Goal: Information Seeking & Learning: Learn about a topic

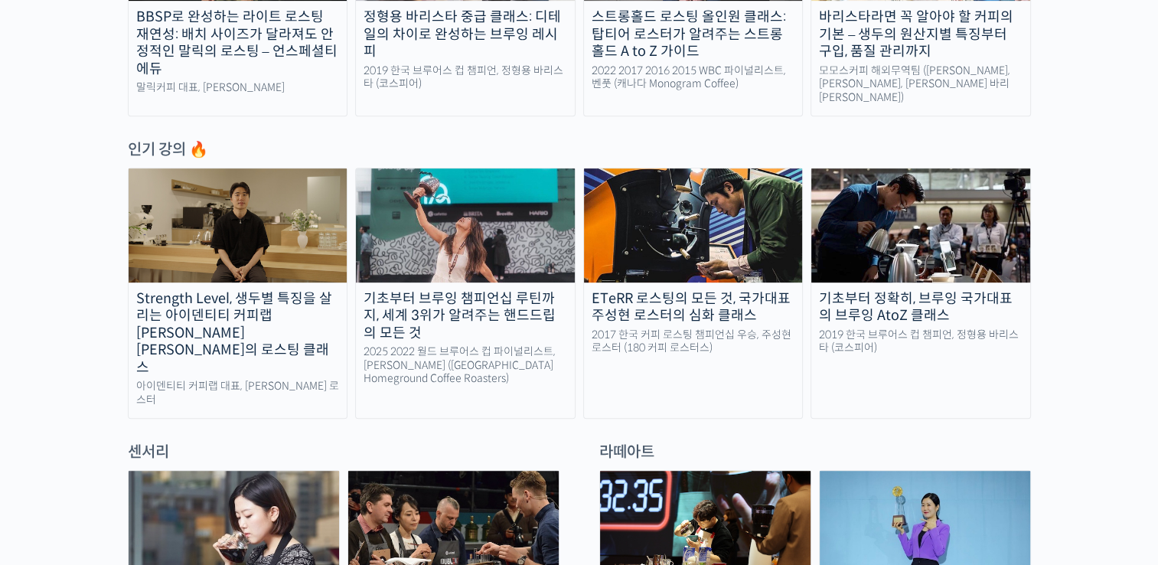
scroll to position [703, 0]
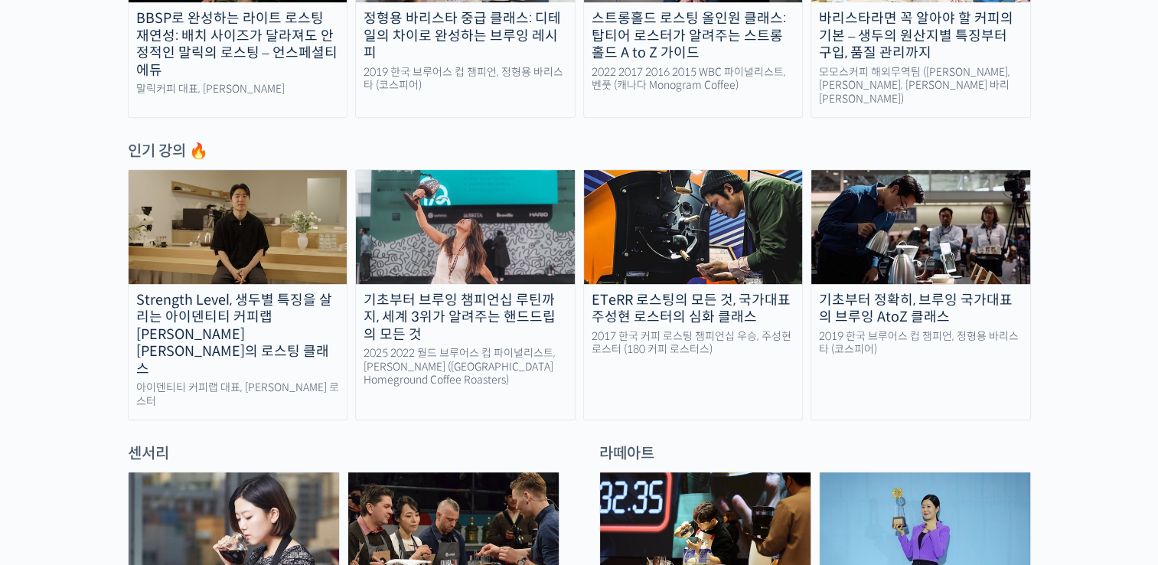
click at [181, 292] on div "Strength Level, 생두별 특징을 살리는 아이덴티티 커피랩 [PERSON_NAME] [PERSON_NAME]의 로스팅 클래스" at bounding box center [238, 335] width 219 height 87
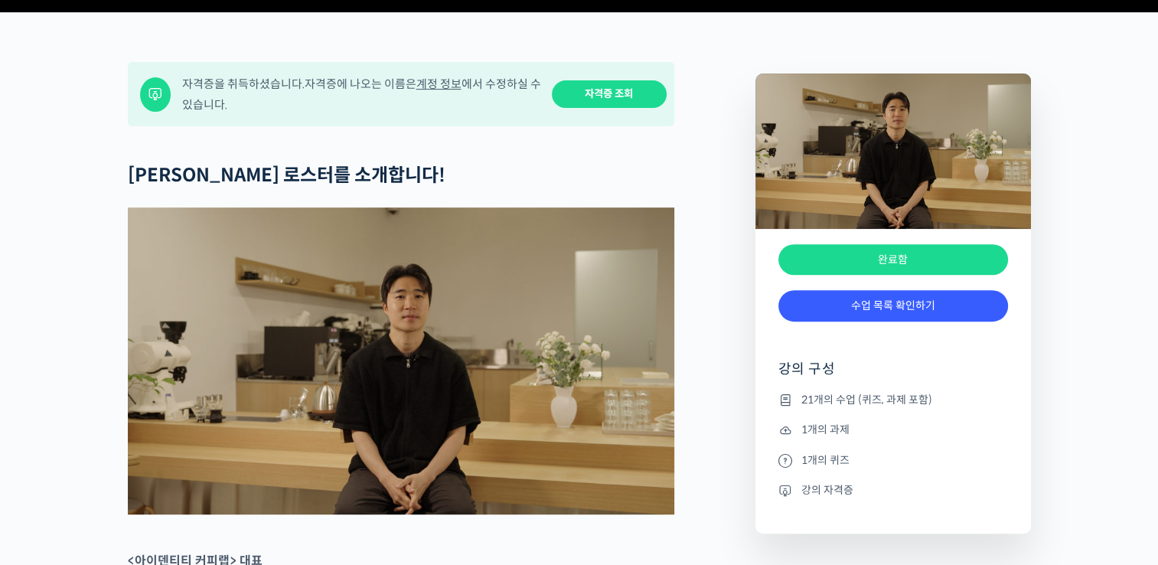
scroll to position [605, 0]
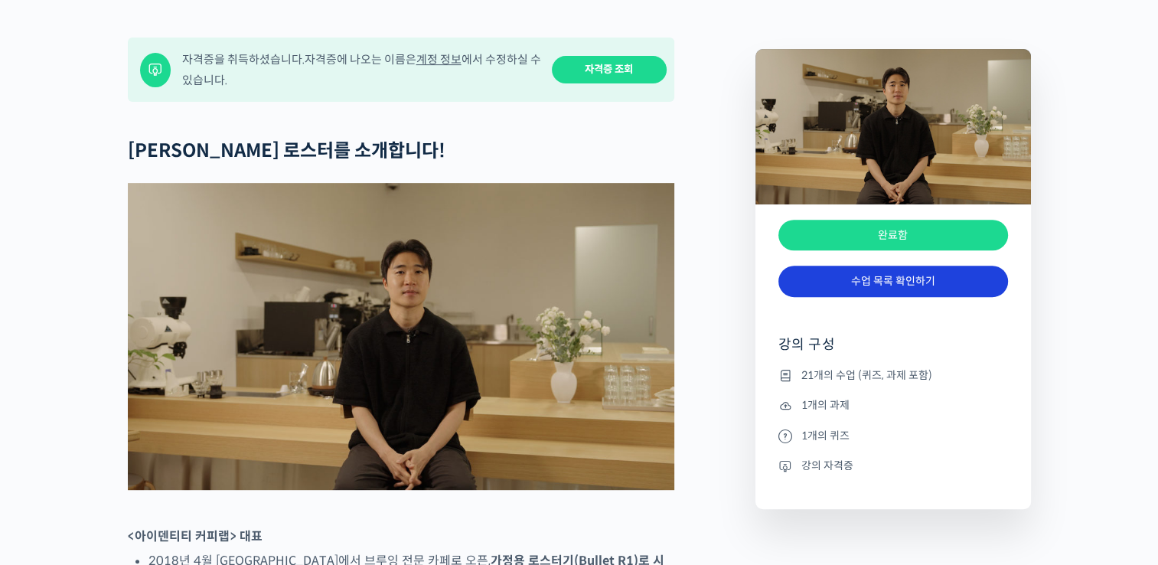
click at [830, 297] on link "수업 목록 확인하기" at bounding box center [894, 281] width 230 height 31
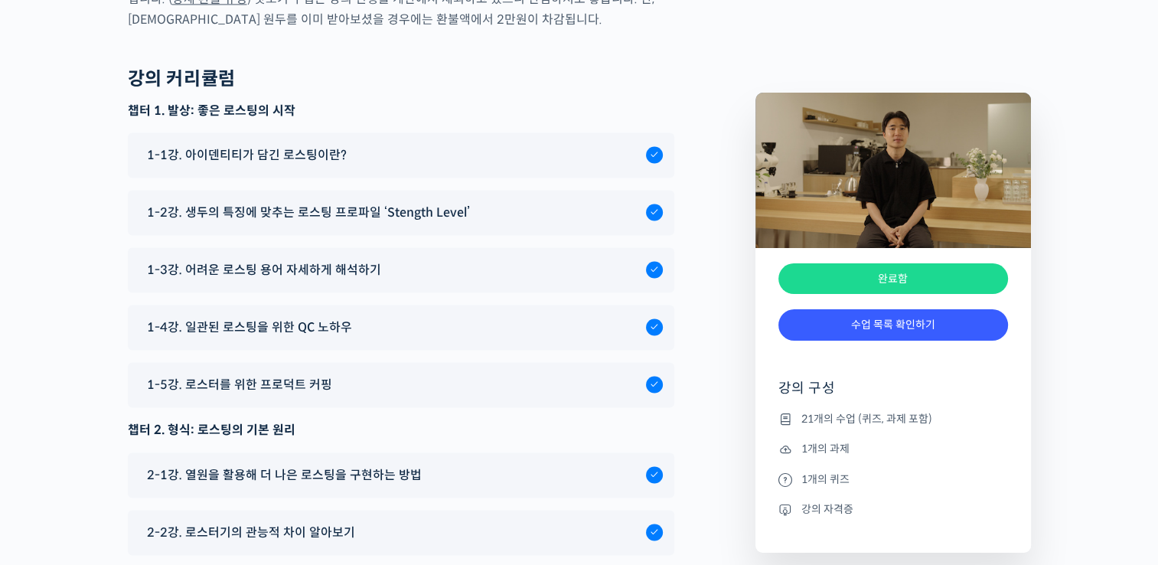
scroll to position [8037, 0]
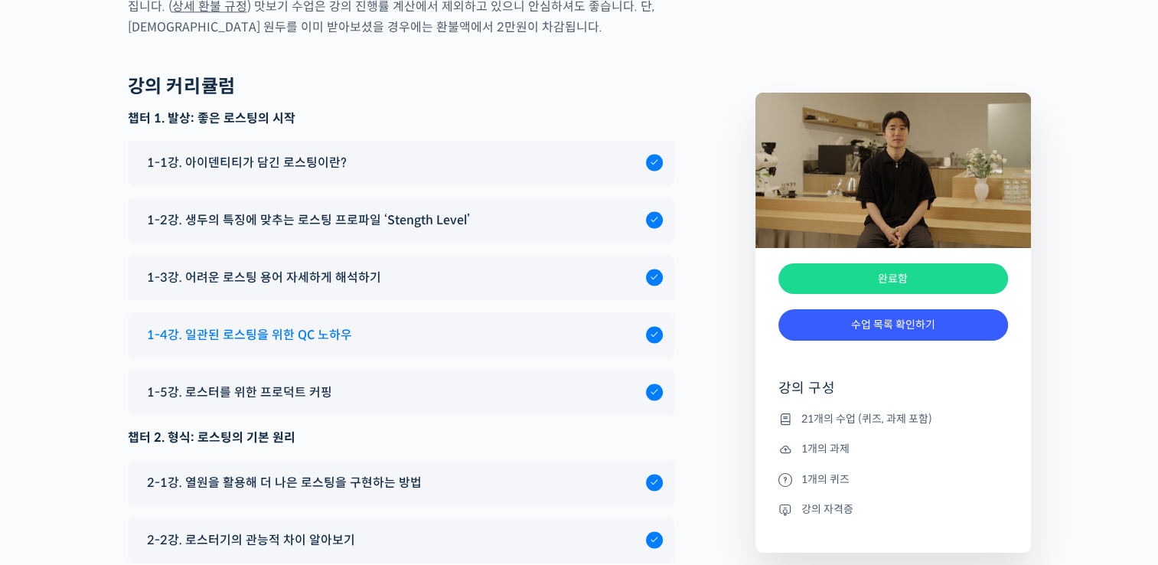
click at [349, 325] on div "1-4강. 일관된 로스팅을 위한 QC 노하우" at bounding box center [392, 335] width 507 height 21
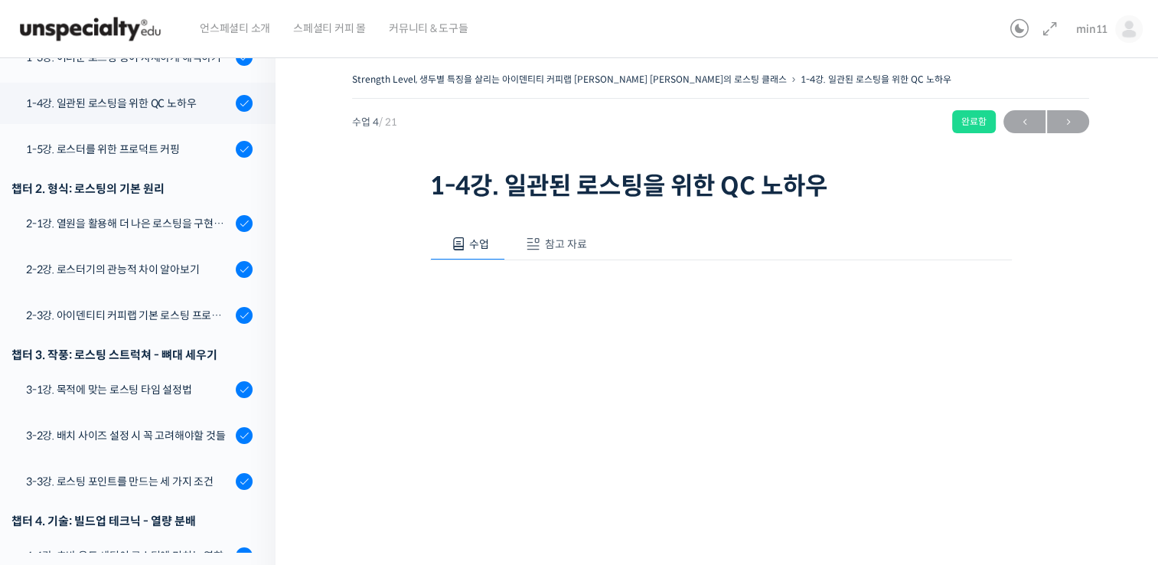
click at [563, 247] on span "참고 자료" at bounding box center [566, 244] width 42 height 14
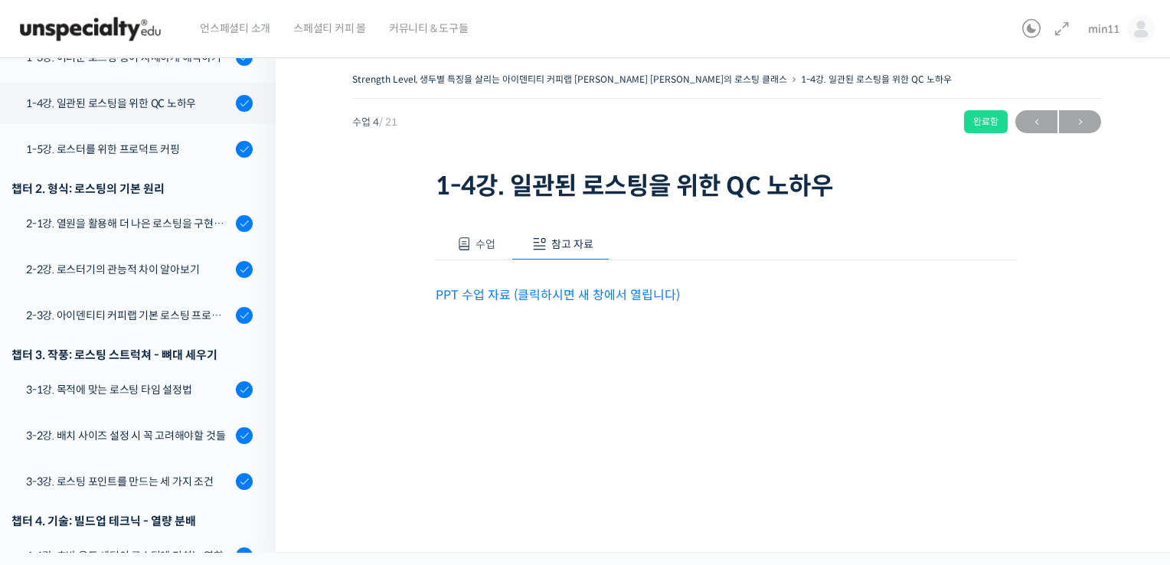
click at [491, 248] on span "수업" at bounding box center [485, 244] width 20 height 14
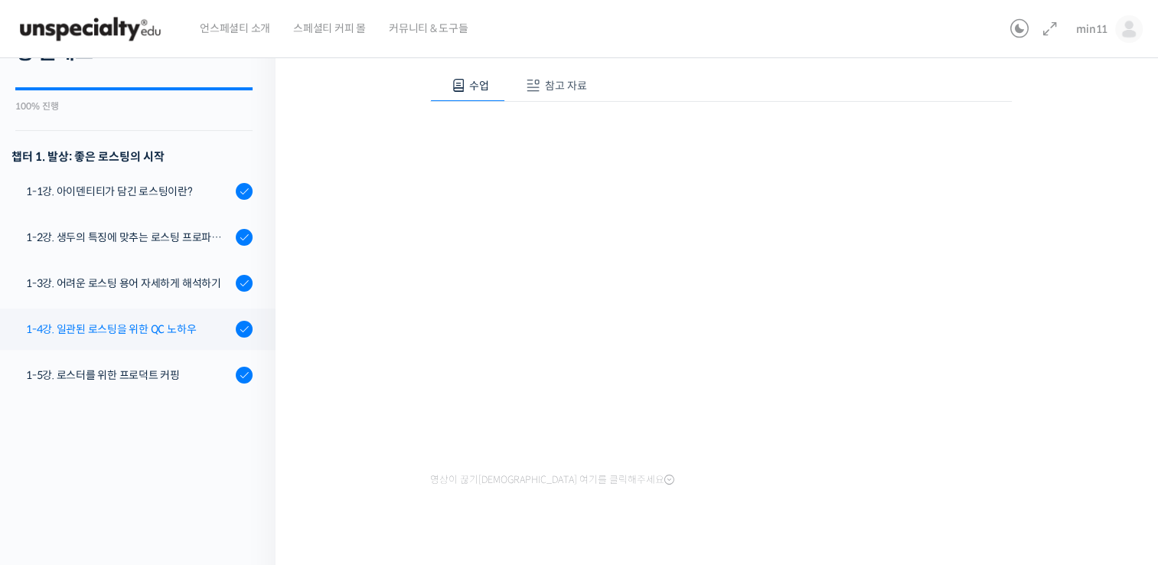
click at [140, 321] on div "1-4강. 일관된 로스팅을 위한 QC 노하우" at bounding box center [128, 329] width 205 height 17
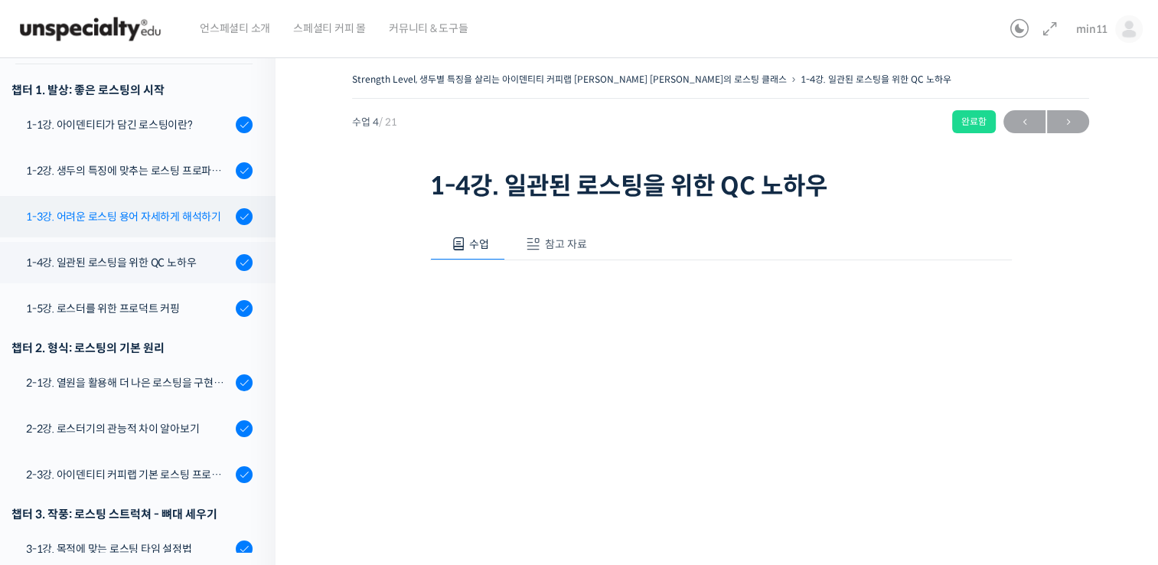
click at [162, 208] on div "1-3강. 어려운 로스팅 용어 자세하게 해석하기" at bounding box center [128, 216] width 205 height 17
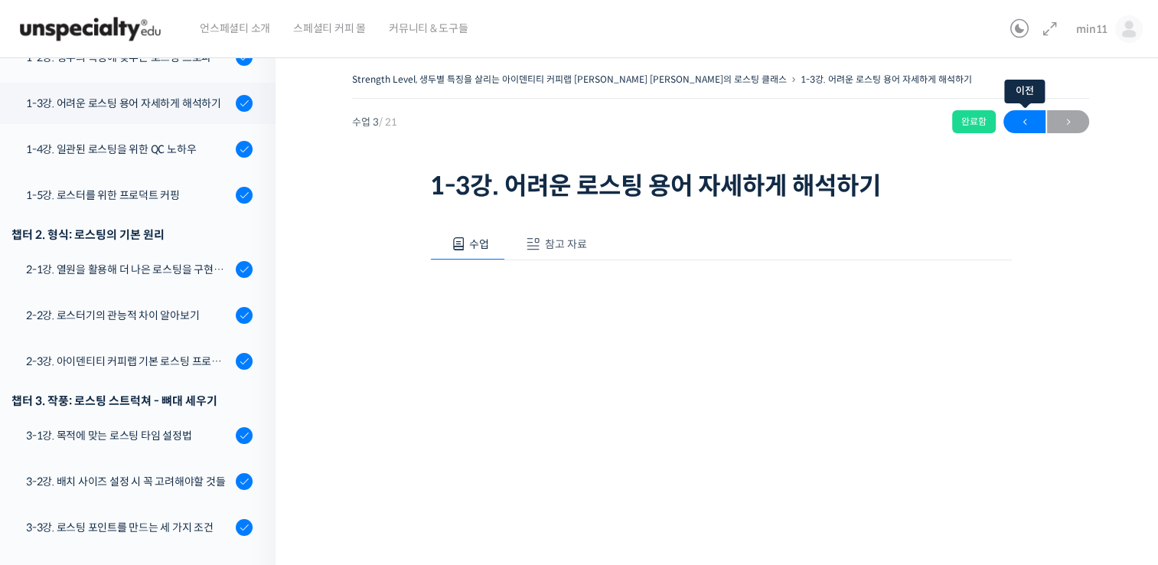
click at [1034, 126] on span "←" at bounding box center [1025, 122] width 42 height 21
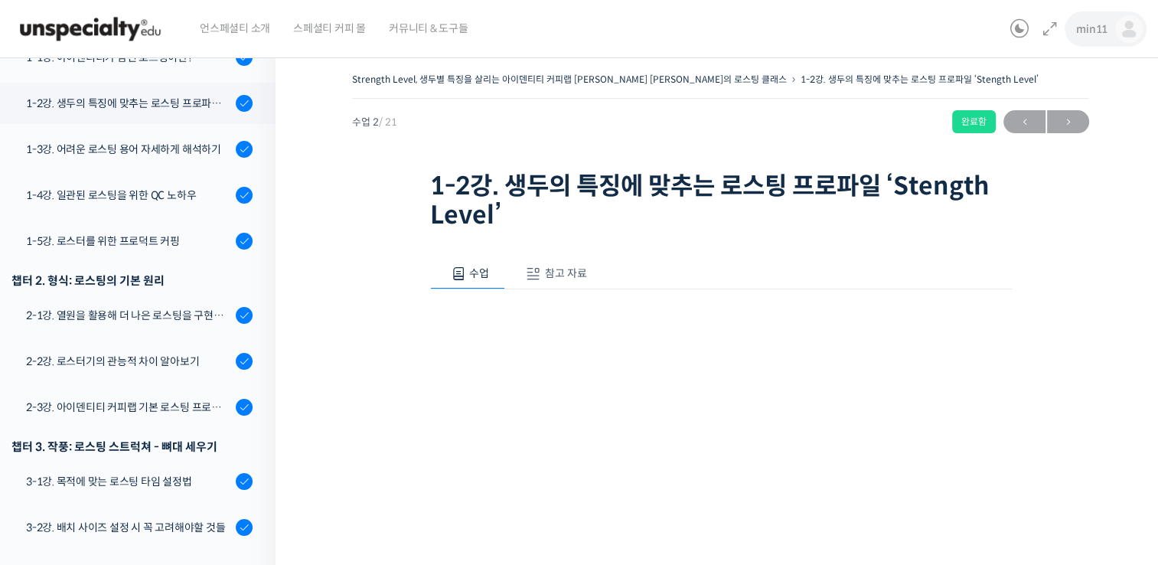
click at [1095, 34] on span "min11" at bounding box center [1091, 29] width 31 height 14
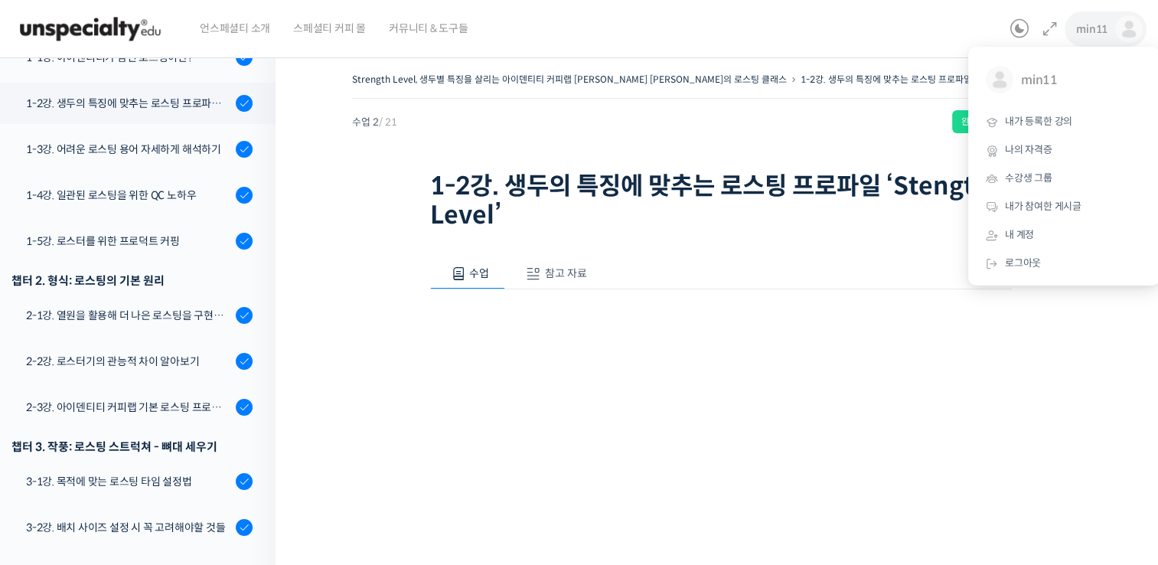
click at [1095, 34] on span "min11" at bounding box center [1091, 29] width 31 height 14
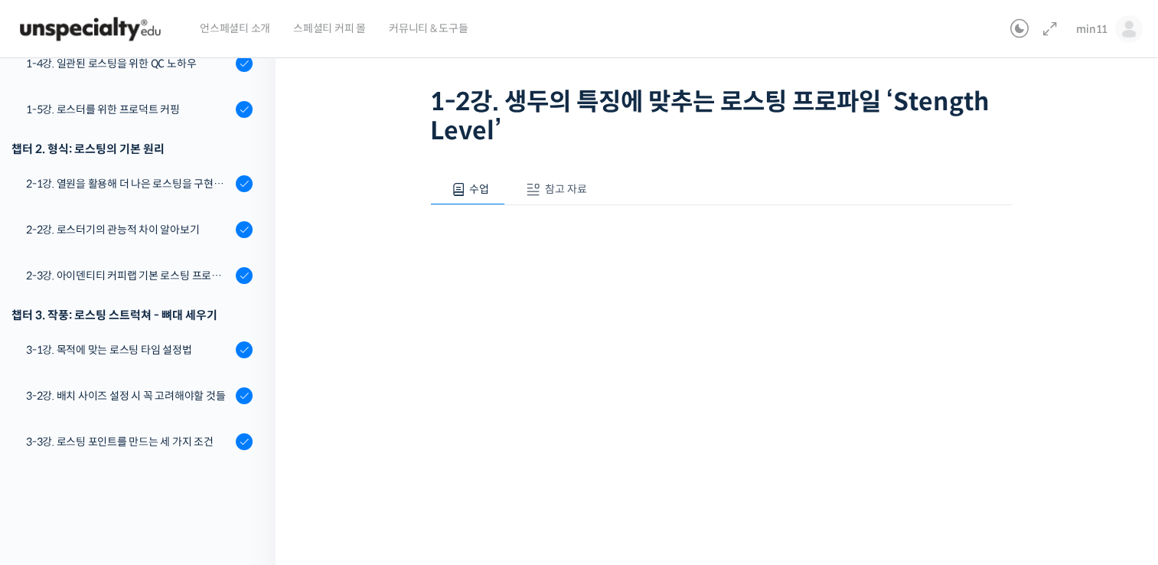
scroll to position [351, 0]
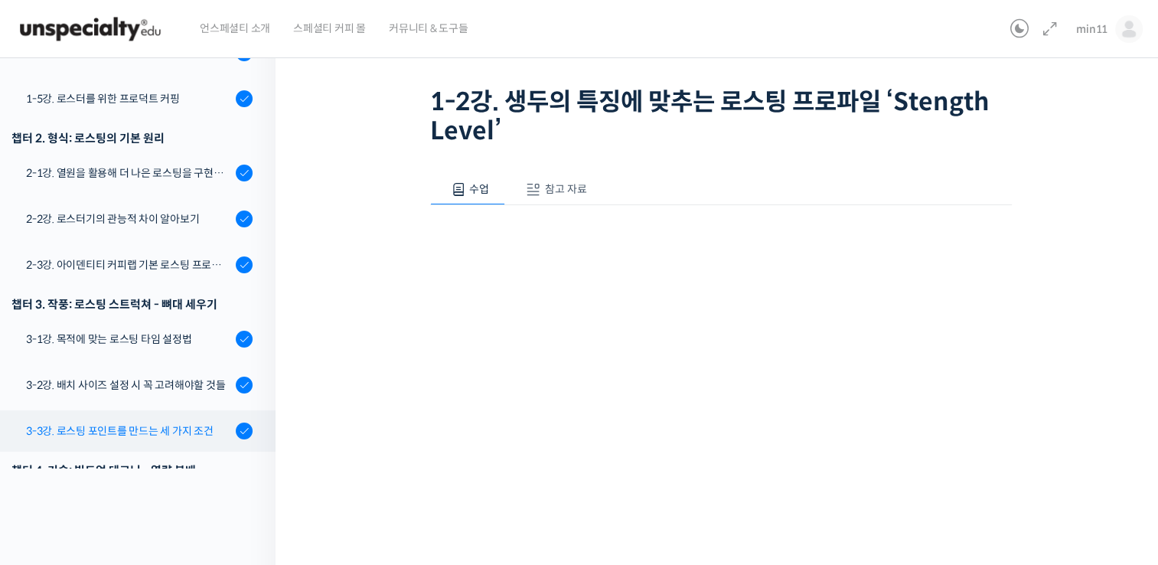
click at [83, 410] on link "3-3강. 로스팅 포인트를 만드는 세 가지 조건" at bounding box center [133, 430] width 283 height 41
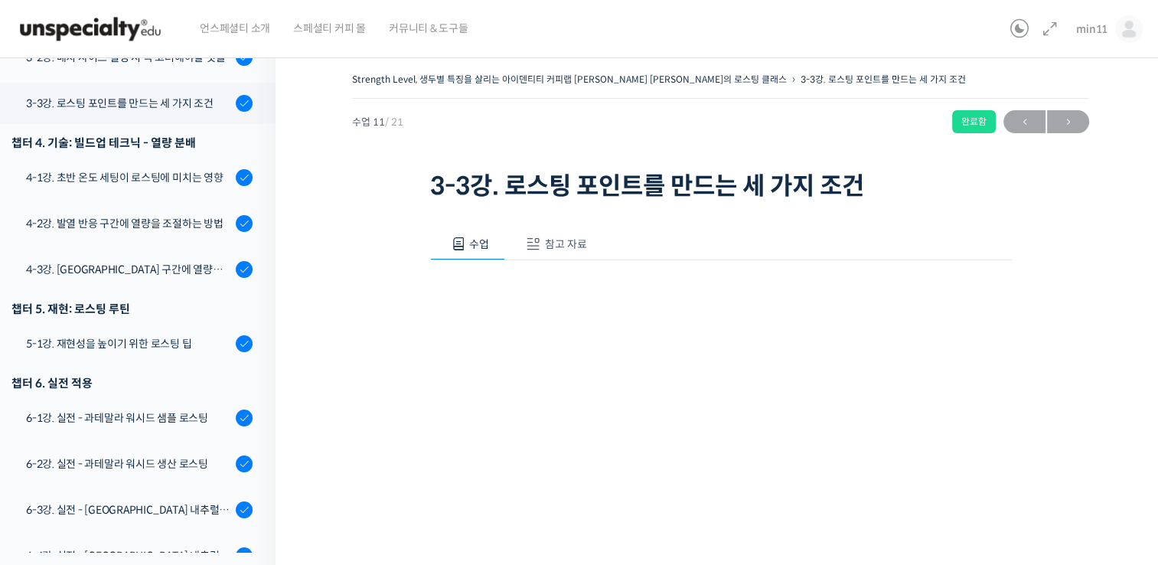
click at [53, 24] on img at bounding box center [90, 29] width 150 height 46
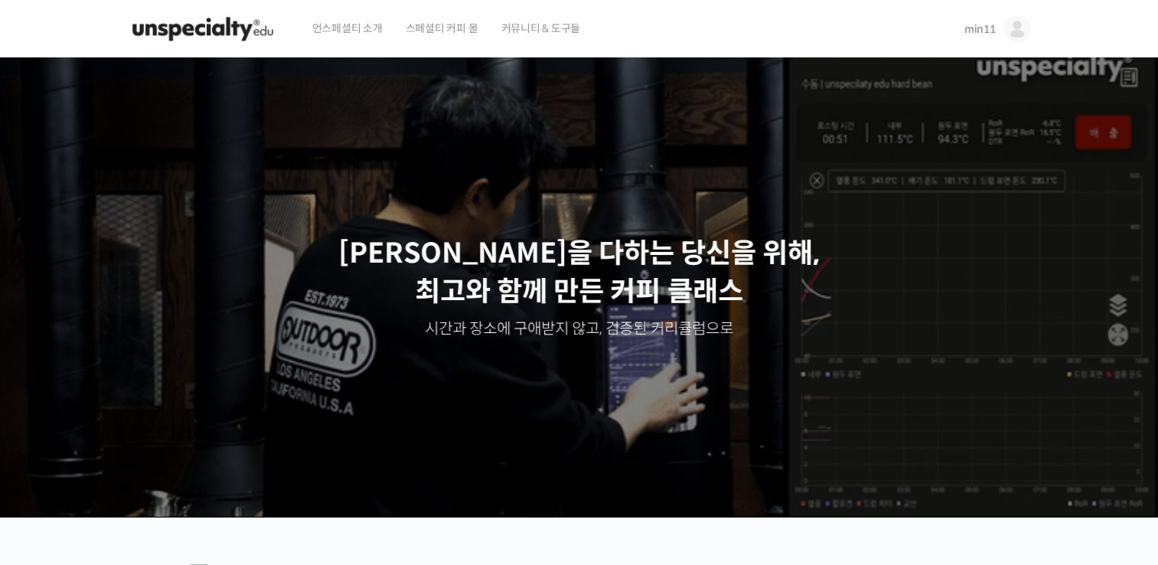
click at [988, 29] on span "min11" at bounding box center [980, 29] width 31 height 14
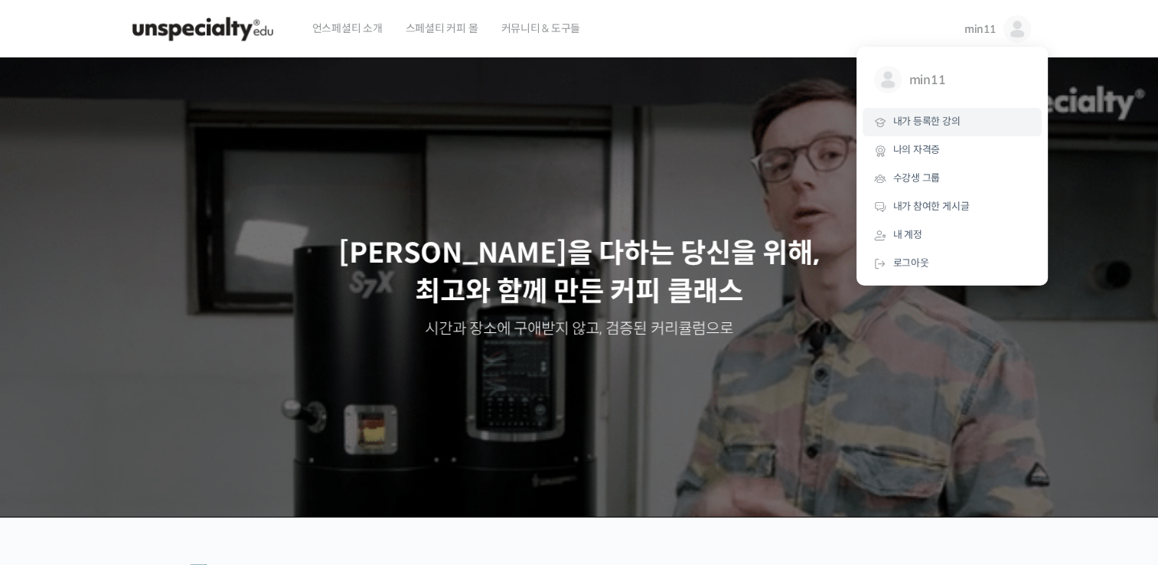
click at [903, 116] on span "내가 등록한 강의" at bounding box center [926, 121] width 67 height 13
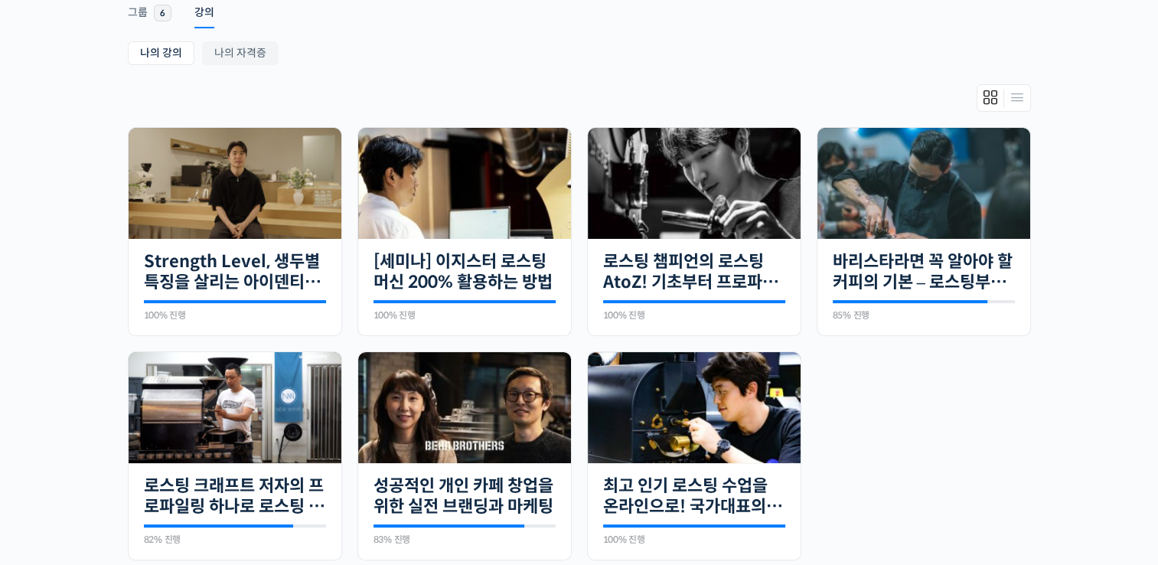
scroll to position [320, 0]
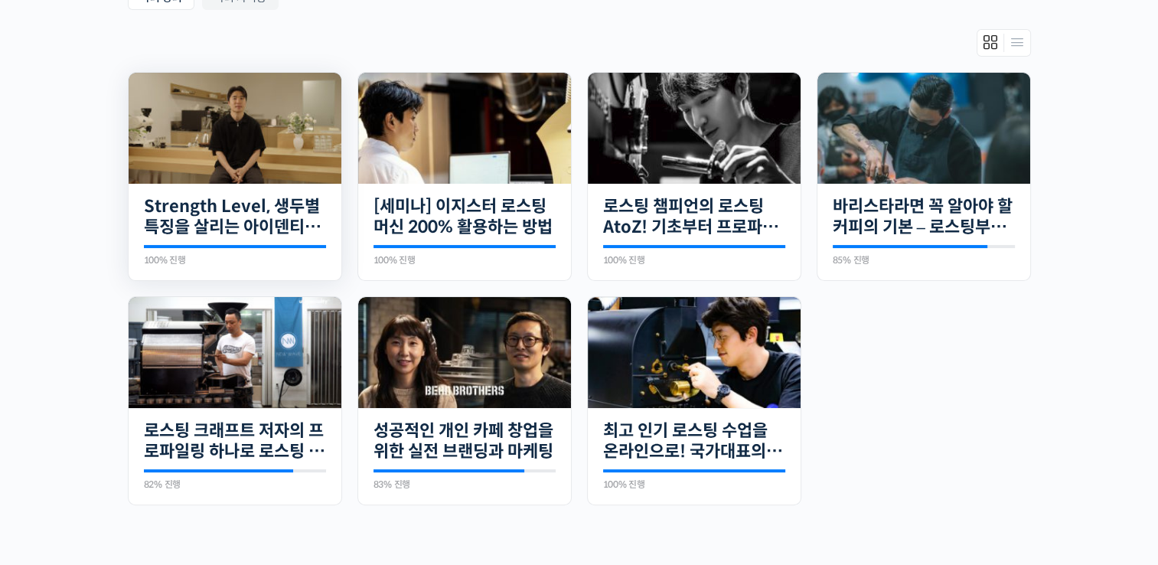
click at [192, 277] on div "21개의 수업 Strength Level, 생두별 특징을 살리는 아이덴티티 커피랩 [PERSON_NAME] [PERSON_NAME]의 로스팅 …" at bounding box center [235, 232] width 213 height 97
click at [239, 222] on link "Strength Level, 생두별 특징을 살리는 아이덴티티 커피랩 [PERSON_NAME] [PERSON_NAME]의 로스팅 클래스" at bounding box center [235, 217] width 182 height 42
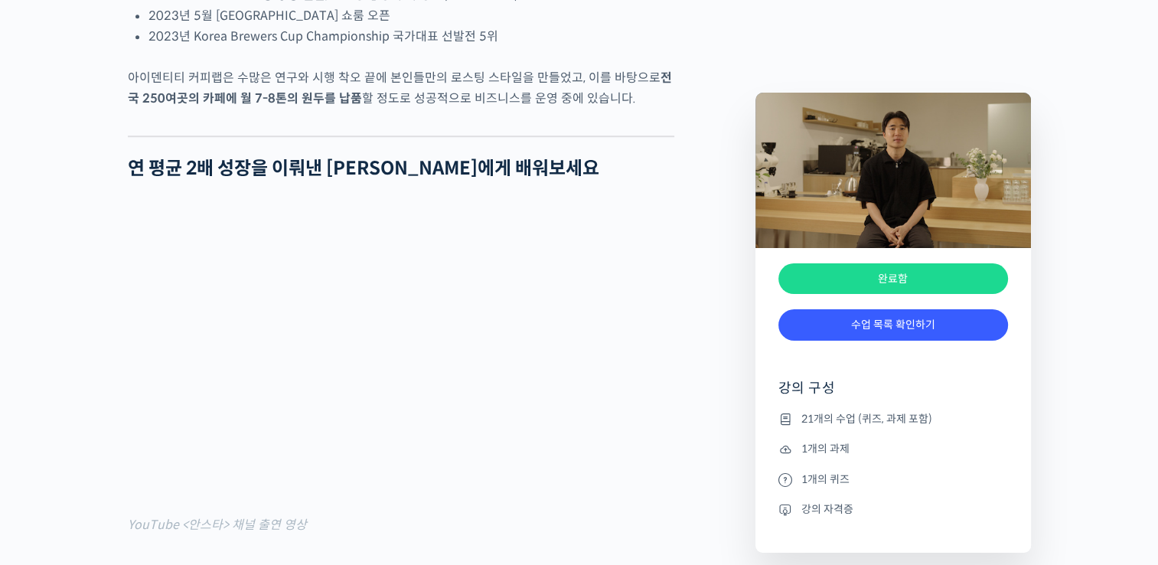
scroll to position [1412, 0]
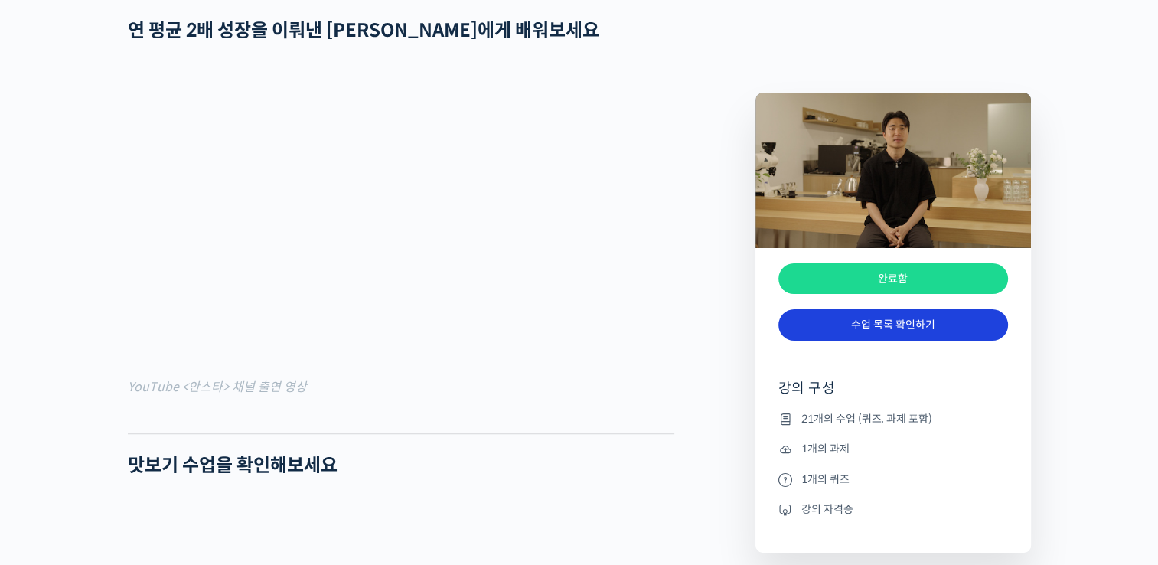
click at [874, 313] on link "수업 목록 확인하기" at bounding box center [894, 324] width 230 height 31
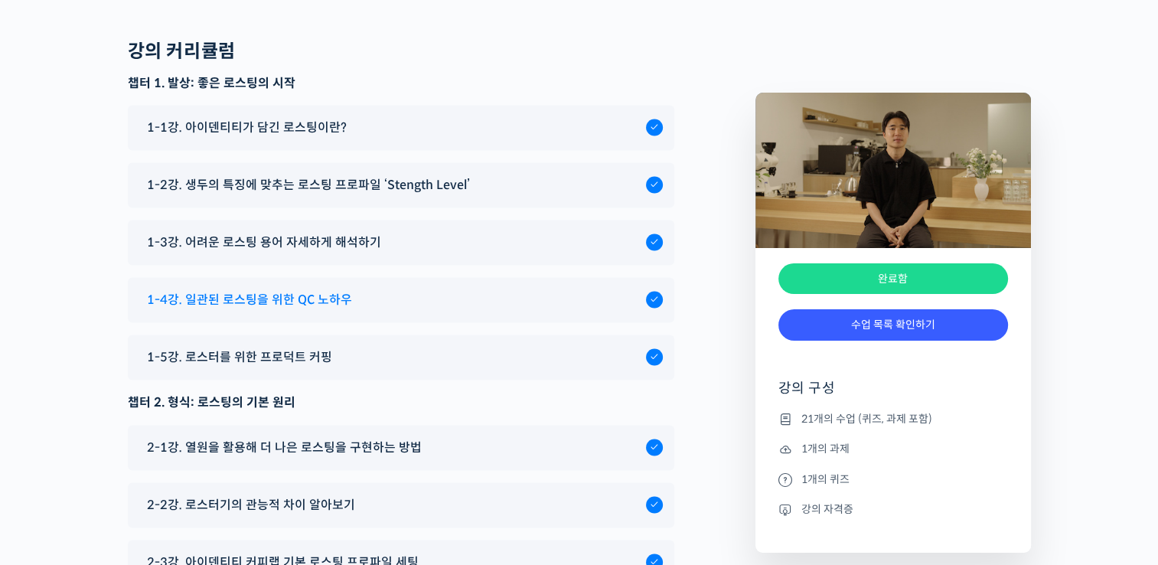
click at [307, 289] on span "1-4강. 일관된 로스팅을 위한 QC 노하우" at bounding box center [249, 299] width 205 height 21
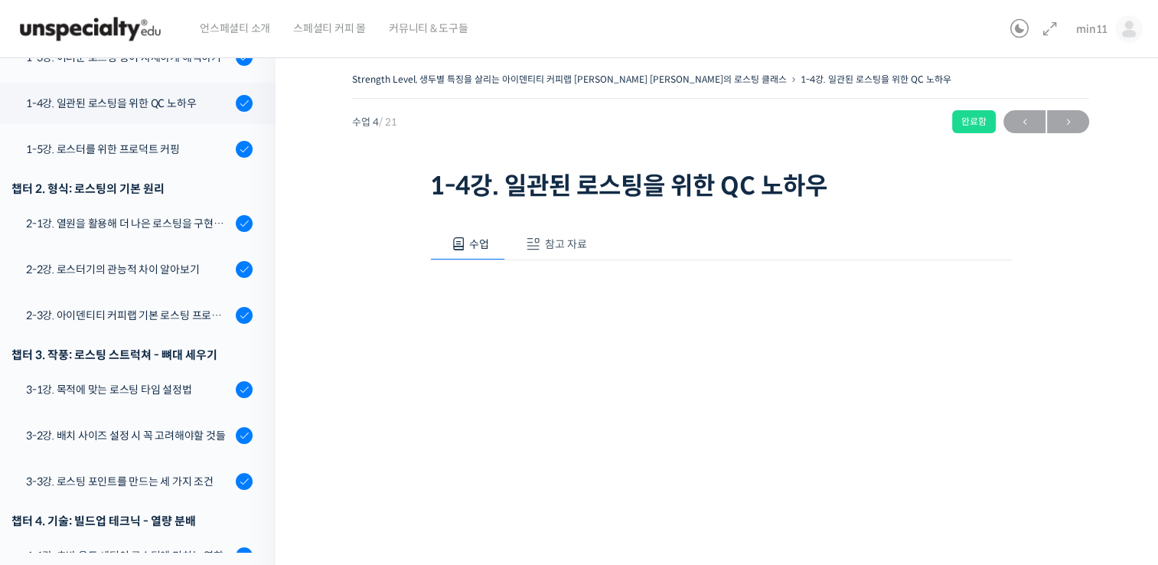
click at [797, 286] on div "영상이 끊기[DEMOGRAPHIC_DATA] 여기를 클릭해주세요" at bounding box center [721, 455] width 582 height 390
click at [1102, 39] on link "min11" at bounding box center [1109, 29] width 67 height 58
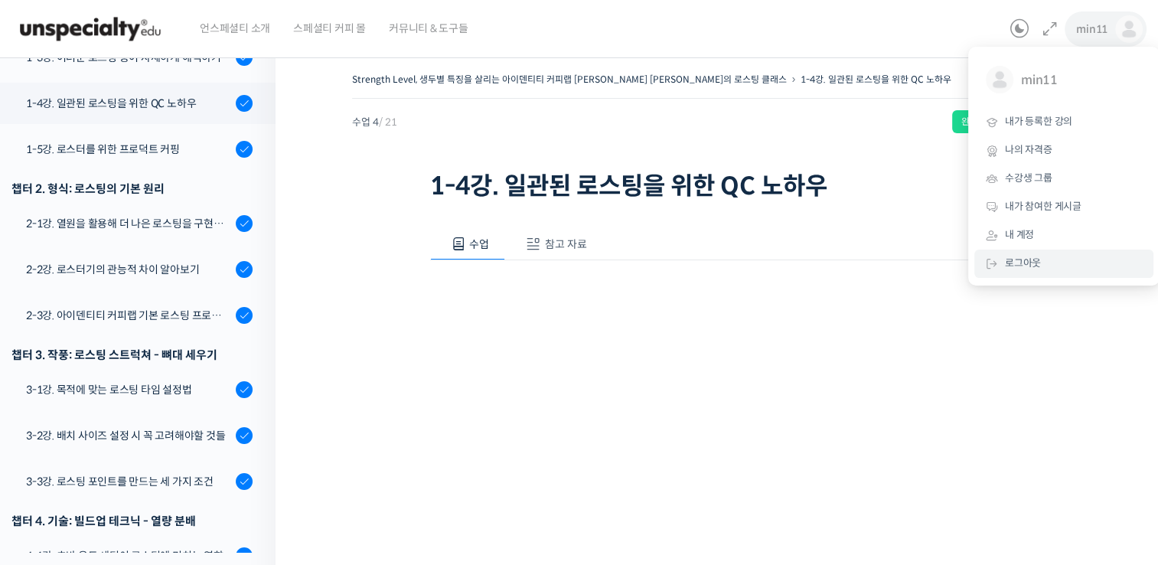
click at [1020, 273] on link "로그아웃" at bounding box center [1064, 264] width 179 height 28
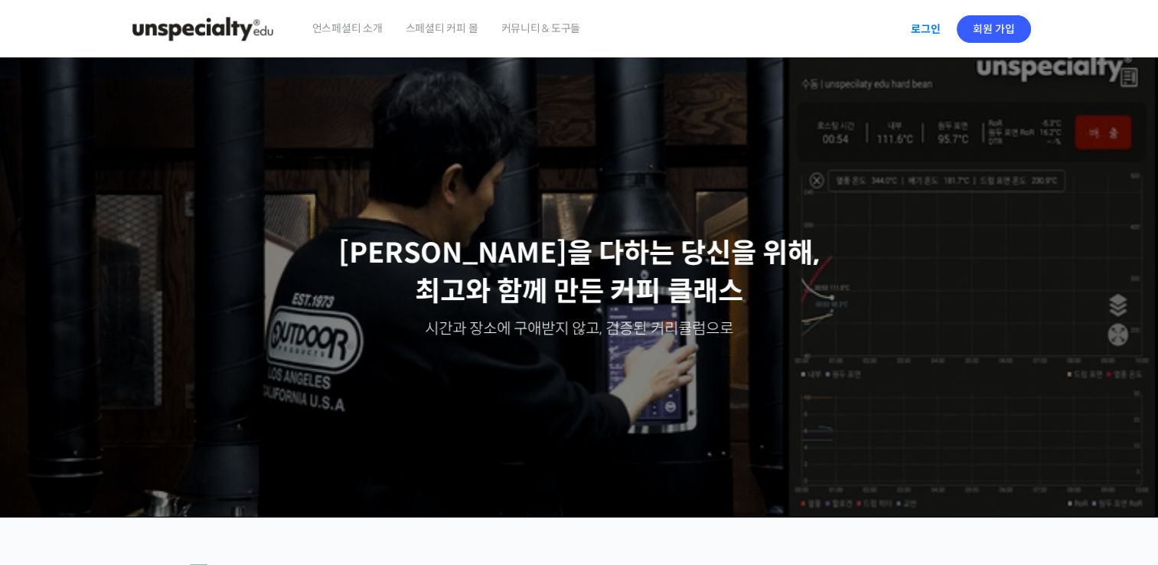
click at [931, 22] on link "로그인" at bounding box center [926, 28] width 48 height 35
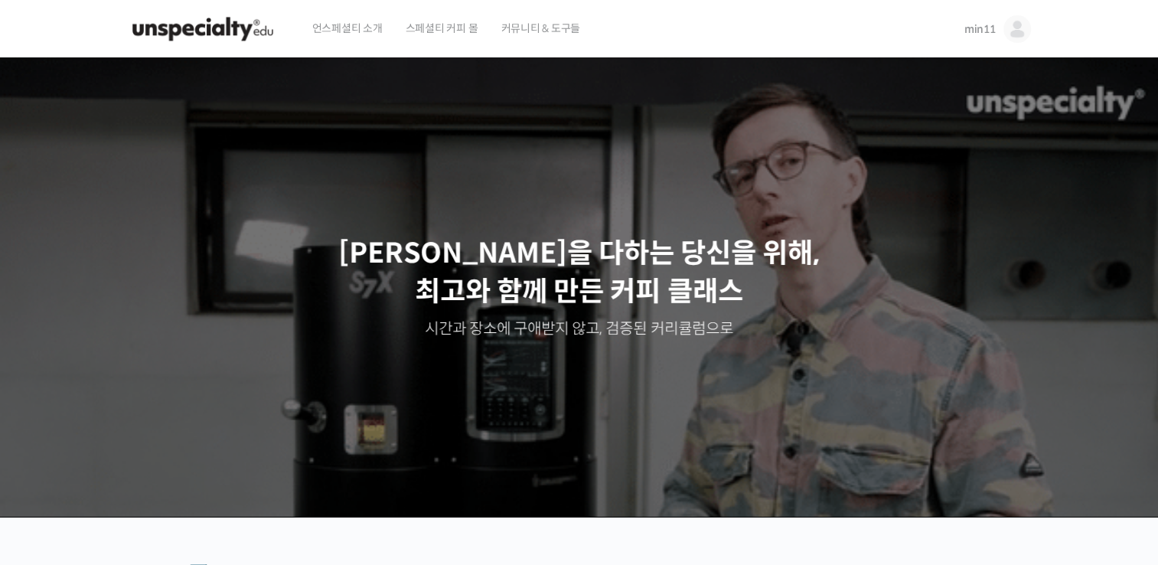
click at [1002, 17] on link "min11" at bounding box center [998, 29] width 67 height 58
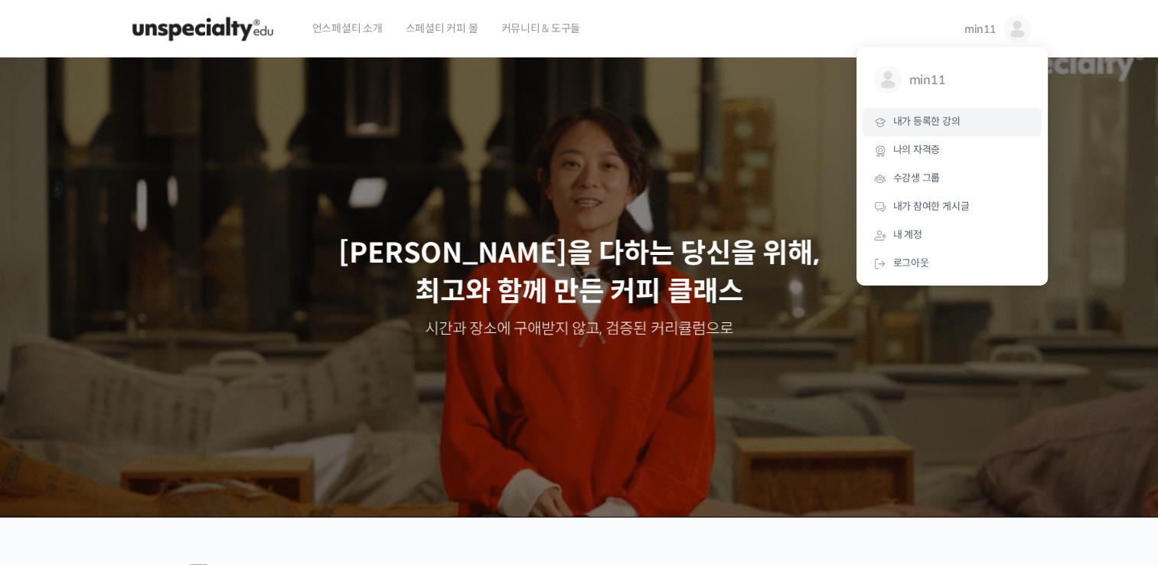
click at [906, 113] on link "내가 등록한 강의" at bounding box center [952, 122] width 179 height 28
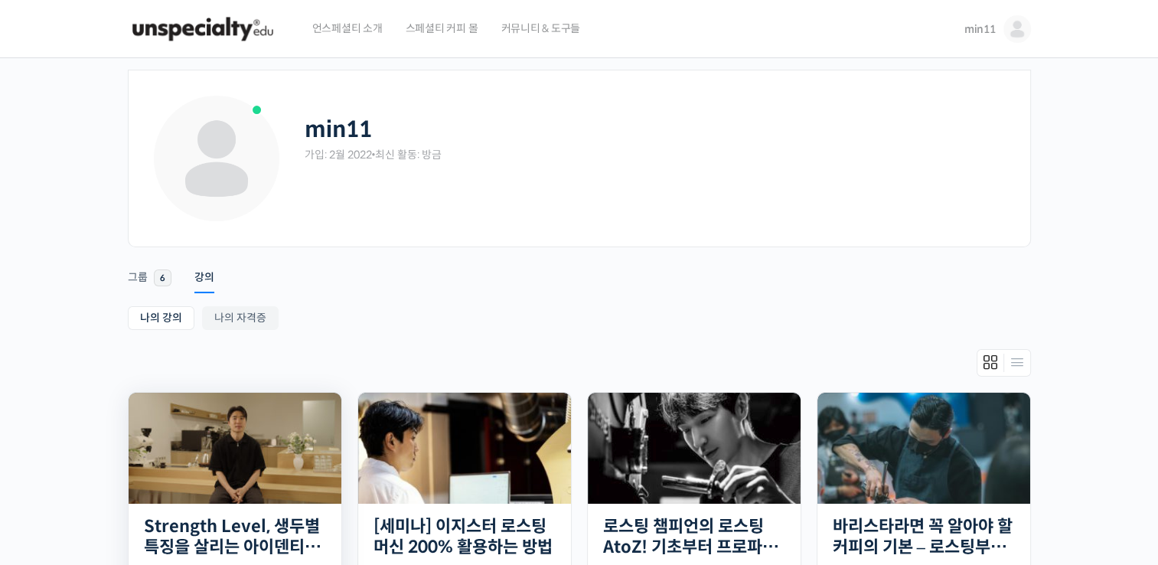
click at [256, 449] on img at bounding box center [235, 448] width 213 height 111
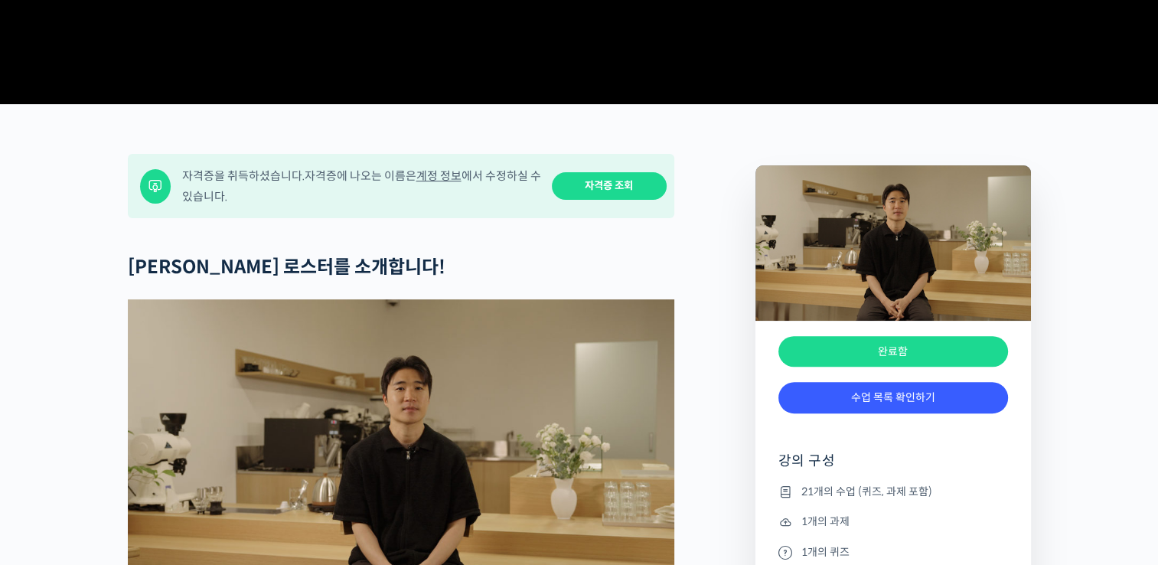
scroll to position [498, 0]
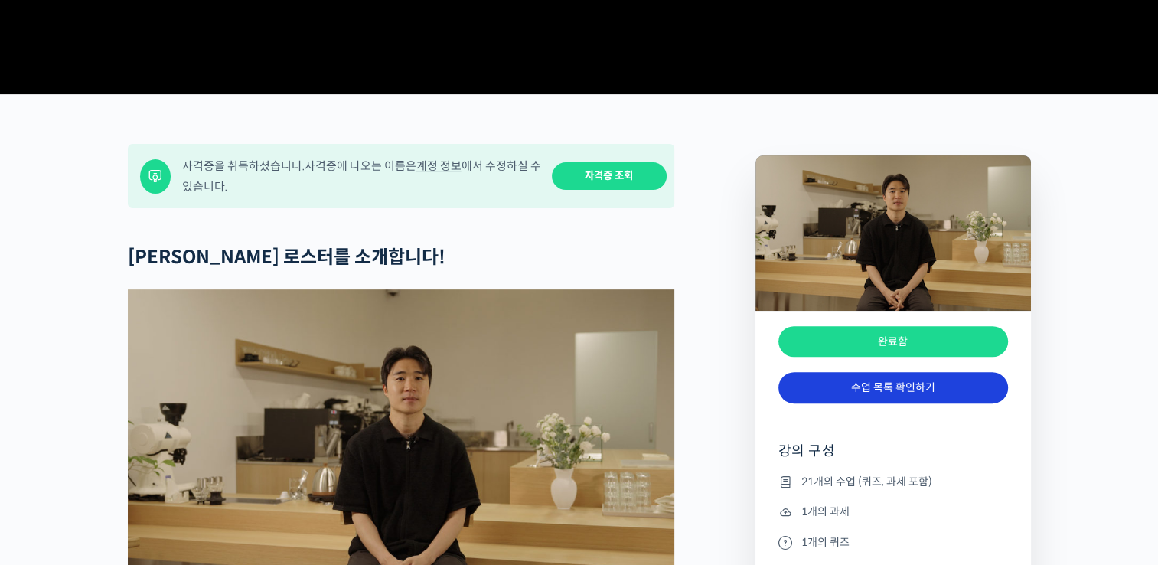
click at [878, 403] on link "수업 목록 확인하기" at bounding box center [894, 387] width 230 height 31
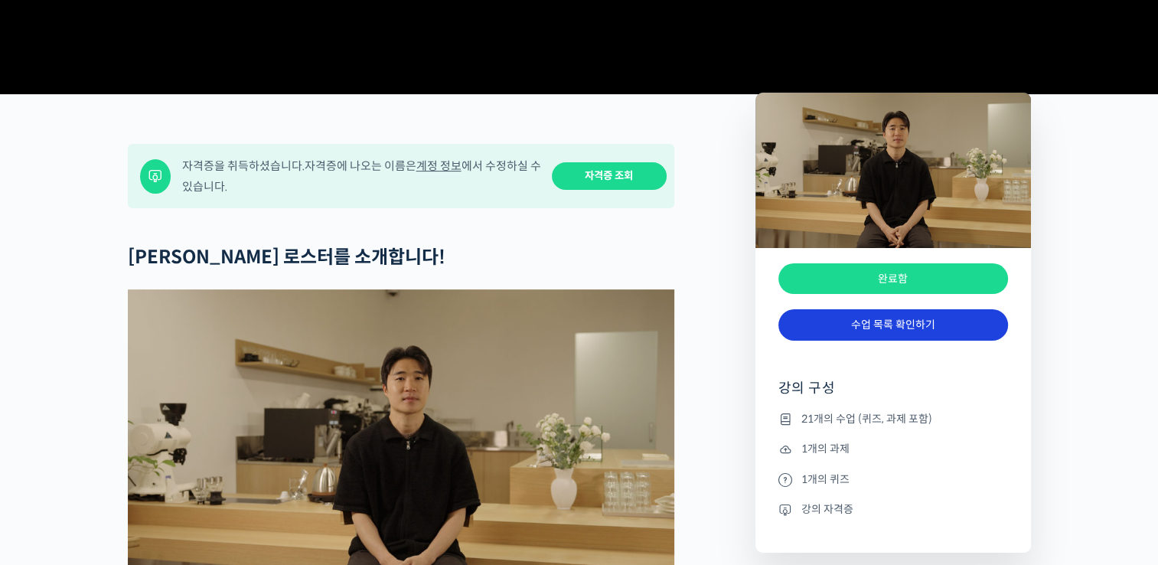
scroll to position [8072, 0]
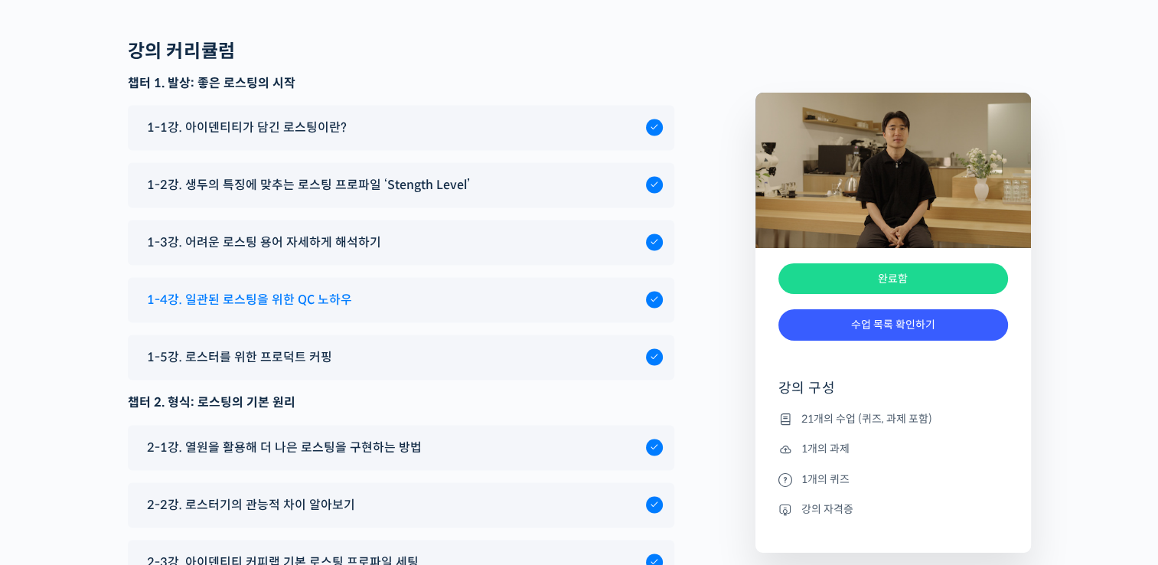
click at [282, 289] on span "1-4강. 일관된 로스팅을 위한 QC 노하우" at bounding box center [249, 299] width 205 height 21
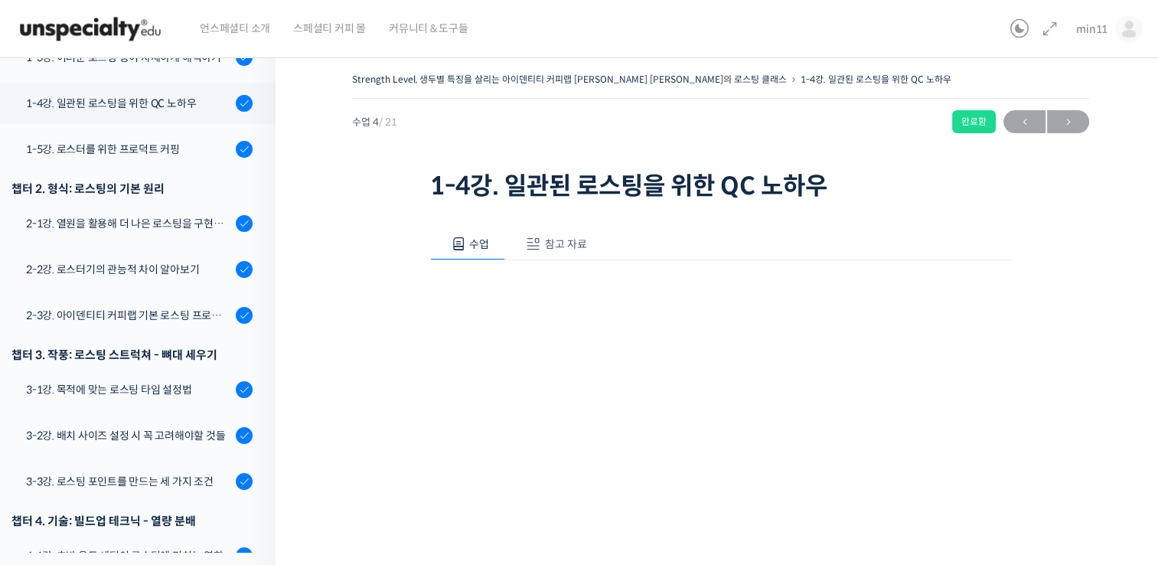
click at [545, 195] on h1 "1-4강. 일관된 로스팅을 위한 QC 노하우" at bounding box center [721, 185] width 582 height 29
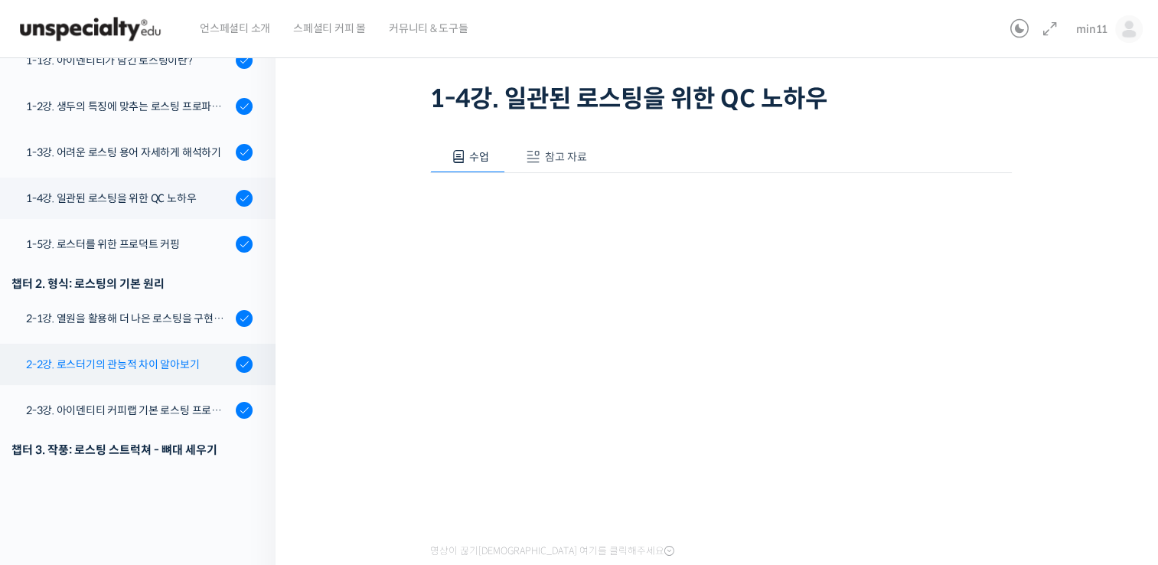
scroll to position [201, 0]
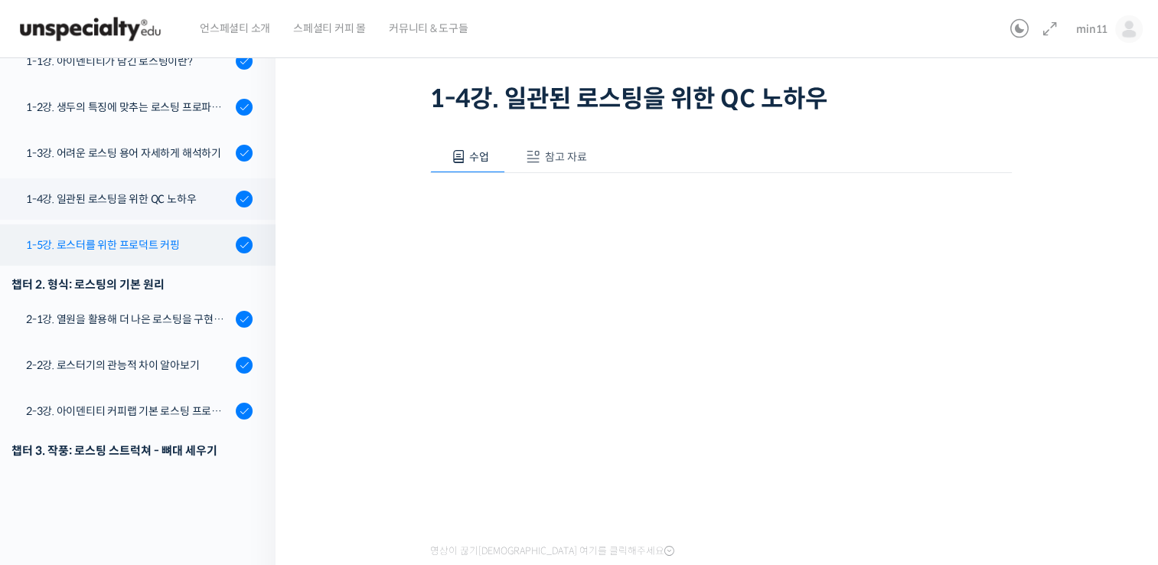
click at [188, 237] on div "1-5강. 로스터를 위한 프로덕트 커핑" at bounding box center [128, 245] width 205 height 17
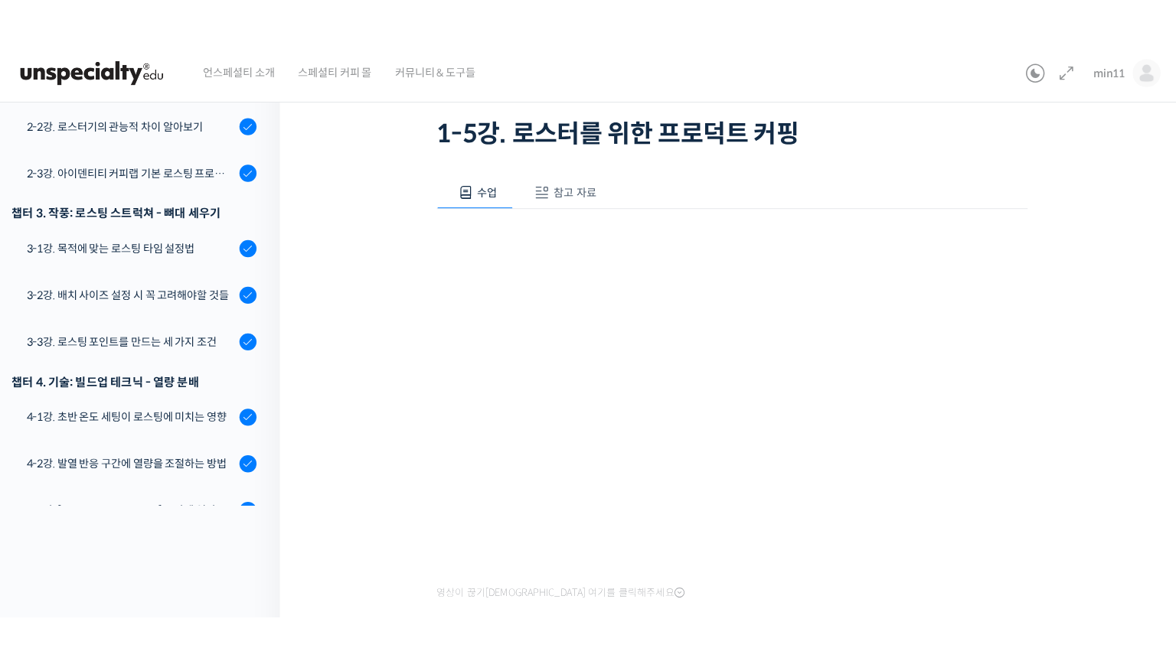
scroll to position [87, 0]
